Goal: Task Accomplishment & Management: Use online tool/utility

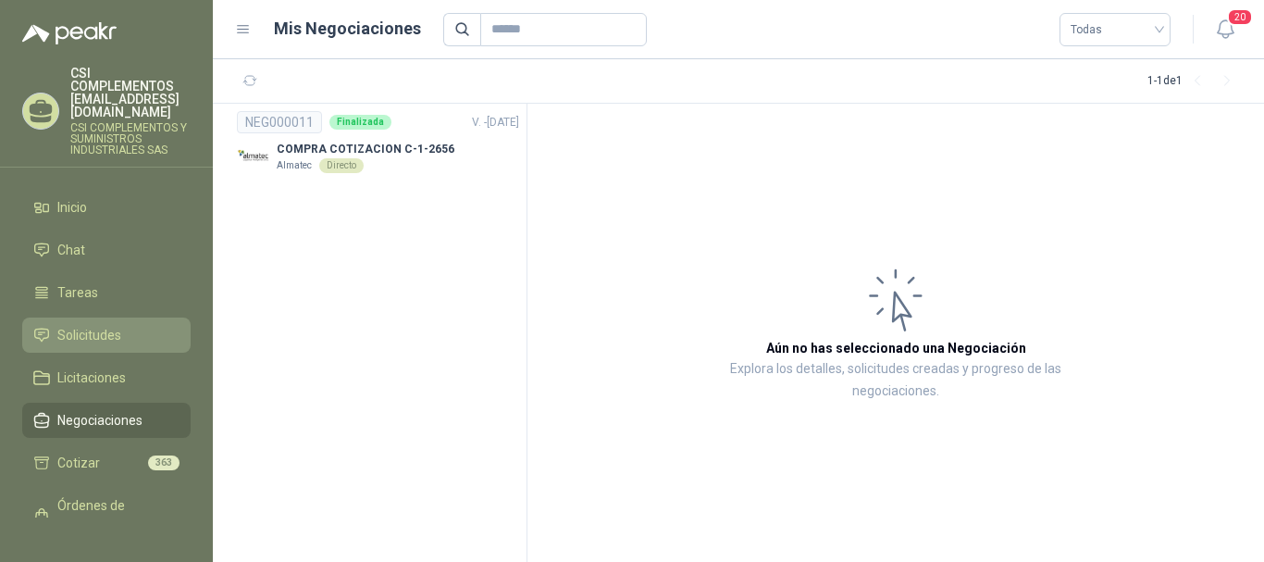
click at [88, 325] on span "Solicitudes" at bounding box center [89, 335] width 64 height 20
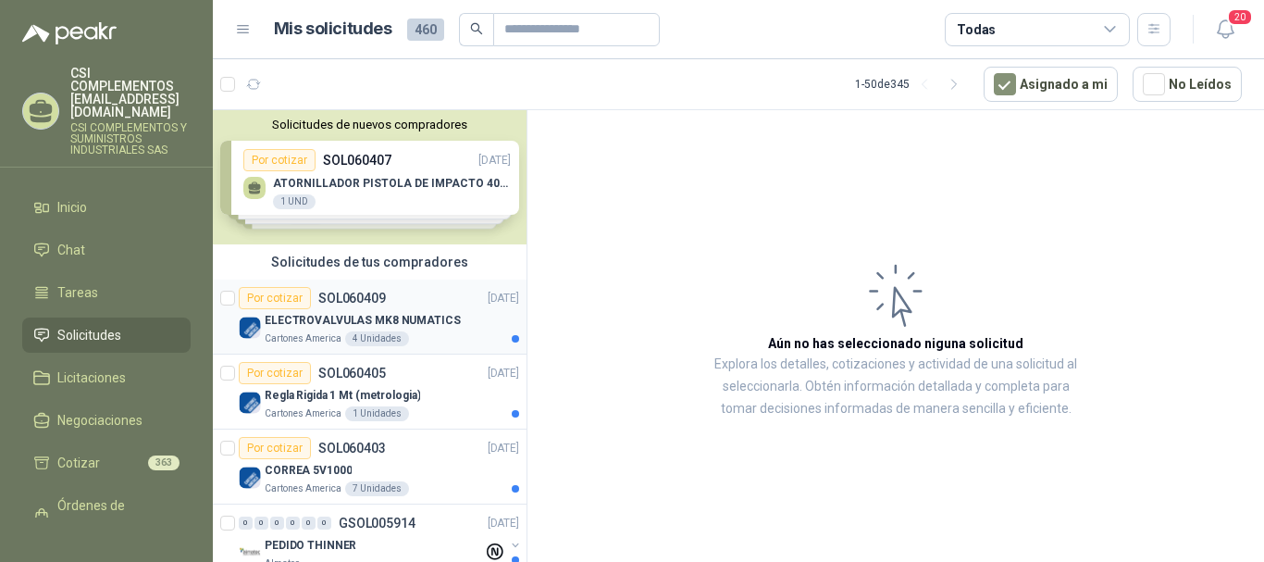
click at [360, 306] on div "Por cotizar SOL060409" at bounding box center [312, 298] width 147 height 22
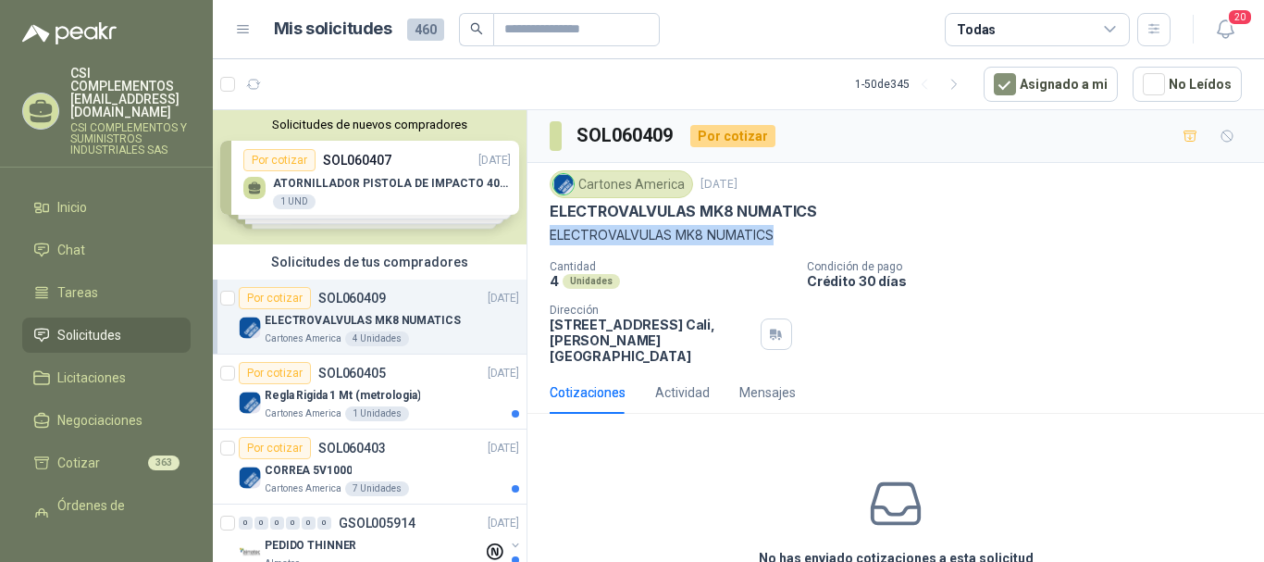
drag, startPoint x: 547, startPoint y: 231, endPoint x: 795, endPoint y: 241, distance: 248.1
click at [795, 241] on div "Cartones America [DATE] ELECTROVALVULAS MK8 NUMATICS ELECTROVALVULAS MK8 NUMAT…" at bounding box center [895, 267] width 736 height 208
copy p "ELECTROVALVULAS MK8 NUMATICS"
click at [367, 377] on p "SOL060405" at bounding box center [352, 372] width 68 height 13
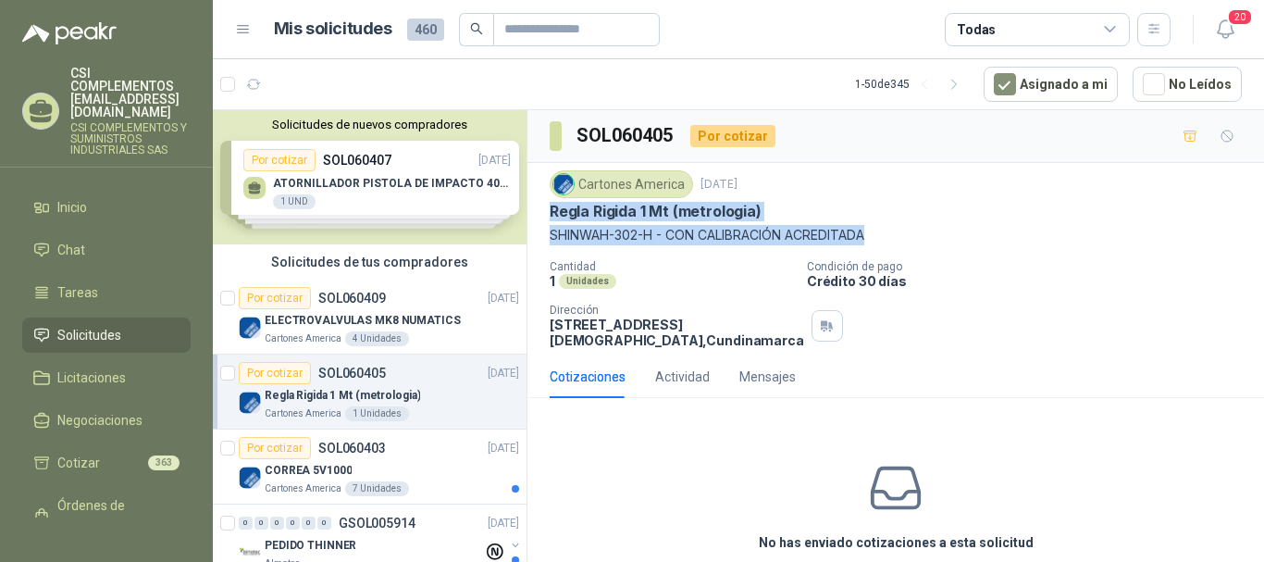
drag, startPoint x: 551, startPoint y: 215, endPoint x: 888, endPoint y: 236, distance: 337.4
click at [888, 236] on div "Cartones America [DATE] Regla Rigida 1 Mt (metrologia) SHINWAH-302-H - CON CAL…" at bounding box center [896, 207] width 692 height 75
copy div "Regla Rigida 1 Mt (metrologia) SHINWAH-302-H - CON CALIBRACIÓN ACREDITADA"
click at [310, 444] on div "Por cotizar SOL060403" at bounding box center [312, 448] width 147 height 22
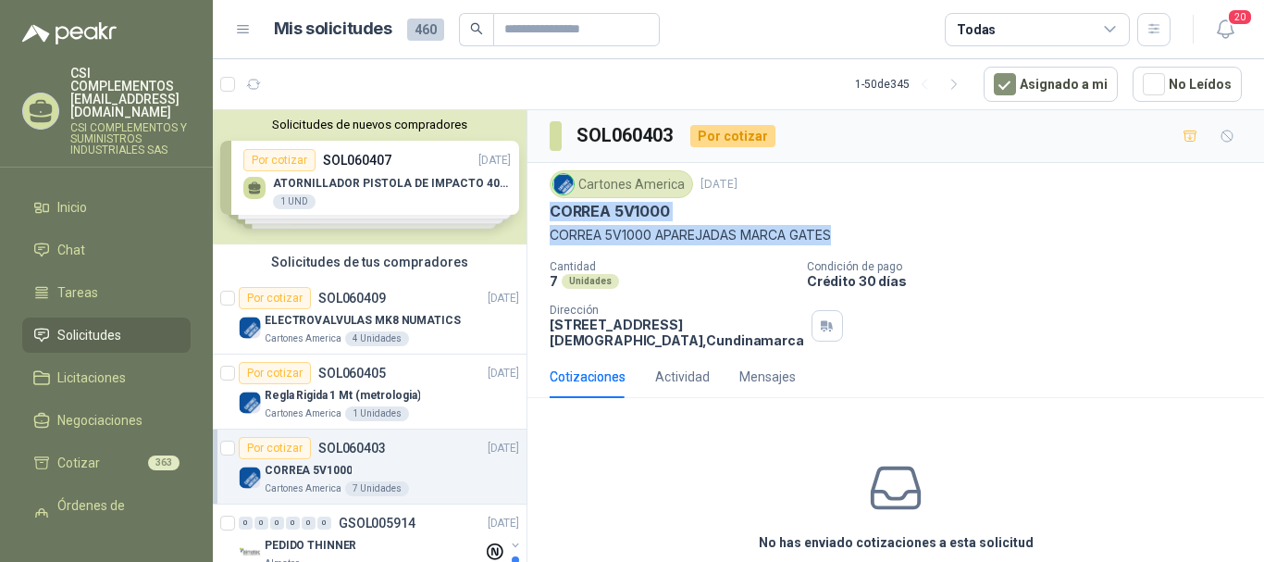
drag, startPoint x: 550, startPoint y: 204, endPoint x: 847, endPoint y: 247, distance: 300.1
click at [847, 247] on div "Cartones America [DATE] [PERSON_NAME] 5V1000 [PERSON_NAME] 5V1000 APAREJADAS [P…" at bounding box center [896, 259] width 692 height 178
copy div "[PERSON_NAME] 5V1000 [PERSON_NAME] 5V1000 APAREJADAS [PERSON_NAME]"
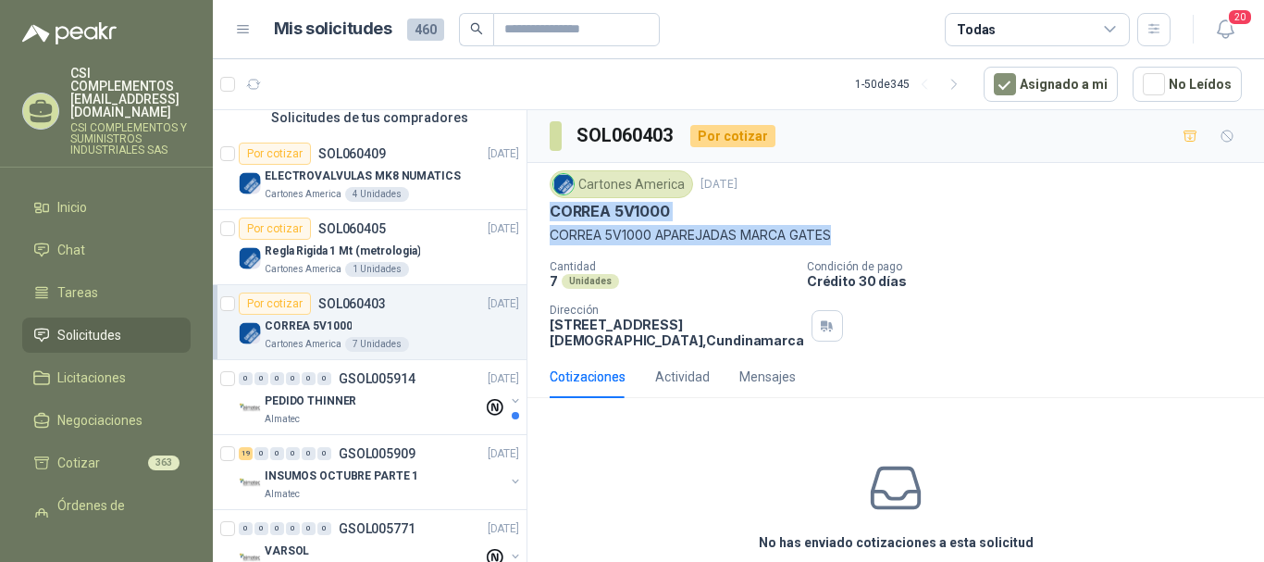
scroll to position [278, 0]
